Goal: Book appointment/travel/reservation

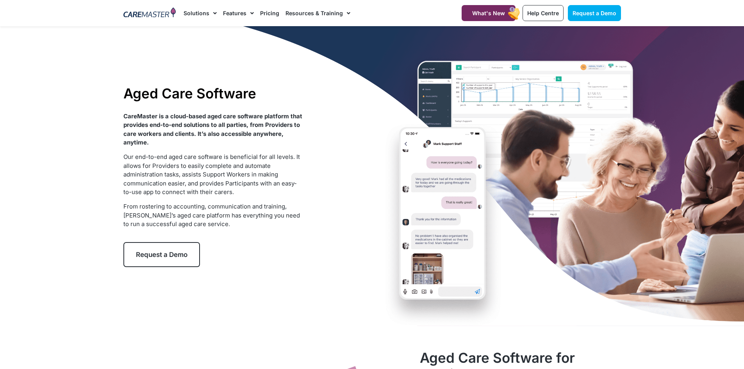
click at [179, 258] on span "Request a Demo" at bounding box center [162, 255] width 52 height 8
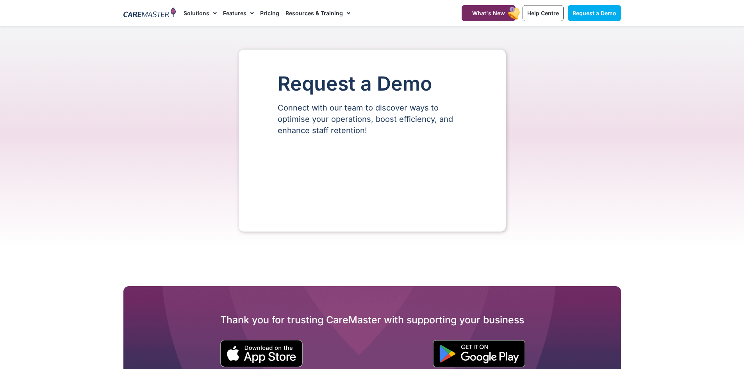
select select "**"
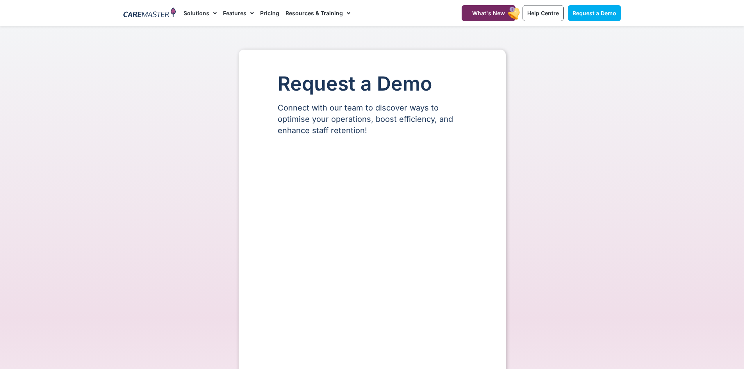
select select "**"
